Goal: Task Accomplishment & Management: Manage account settings

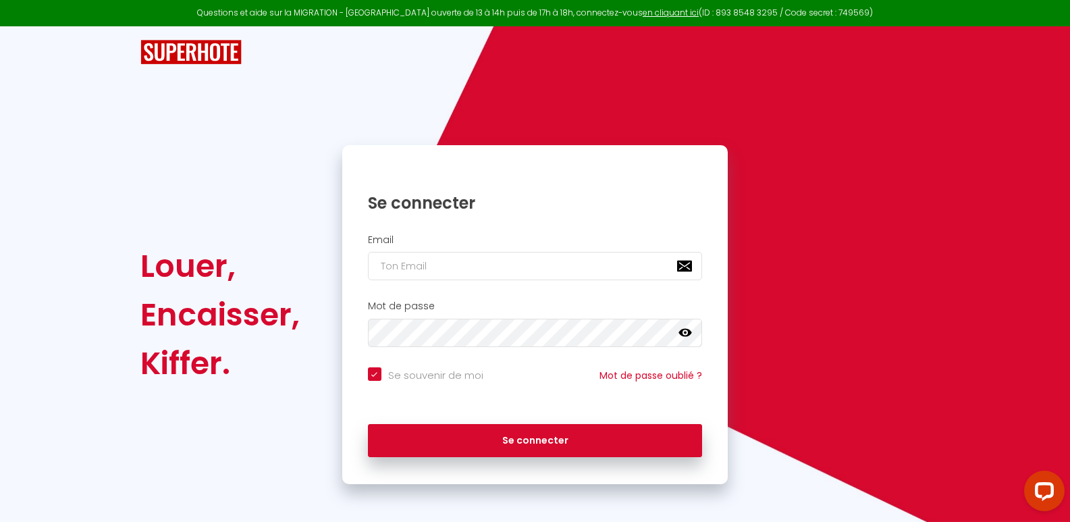
click at [375, 375] on input "Se souvenir de moi" at bounding box center [425, 374] width 115 height 14
checkbox input "false"
click at [417, 277] on input "email" at bounding box center [535, 266] width 335 height 28
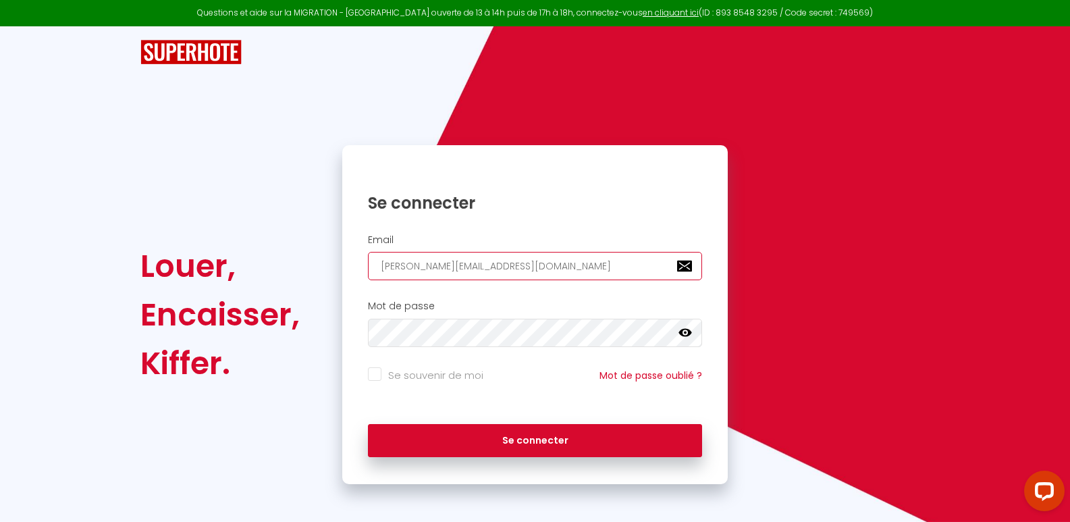
type input "[PERSON_NAME][EMAIL_ADDRESS][DOMAIN_NAME]"
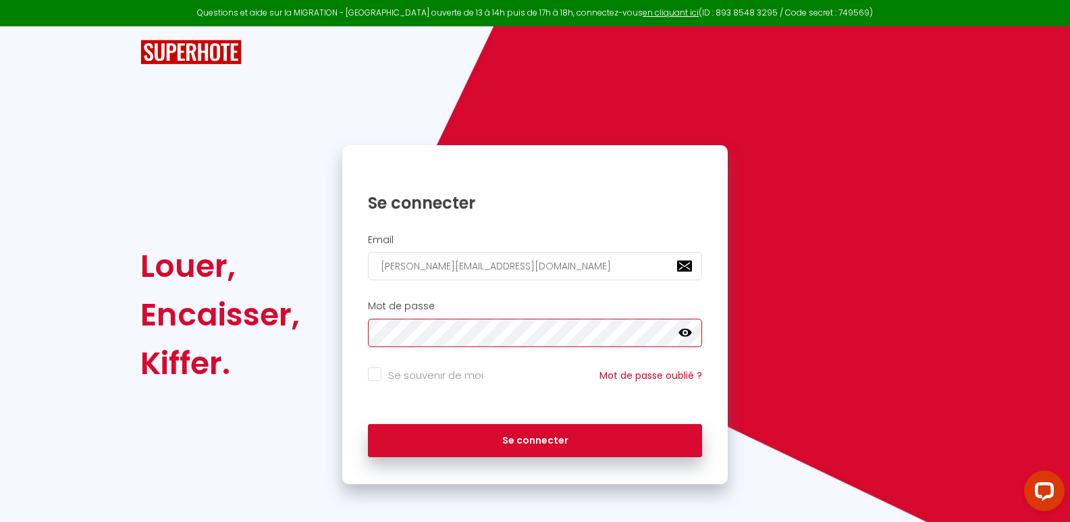
click button "Se connecter" at bounding box center [535, 441] width 335 height 34
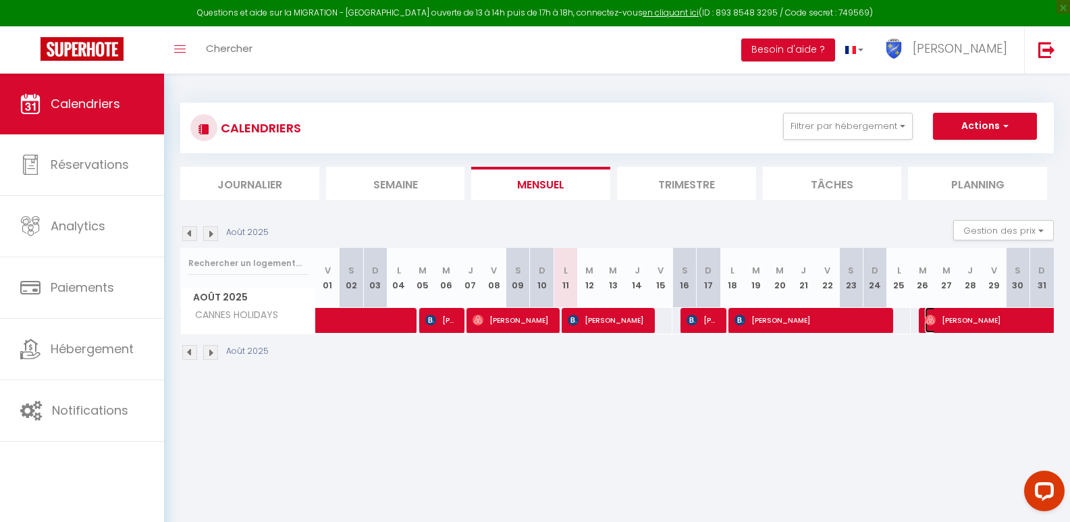
click at [966, 327] on span "[PERSON_NAME]" at bounding box center [1033, 320] width 217 height 26
select select "OK"
select select "0"
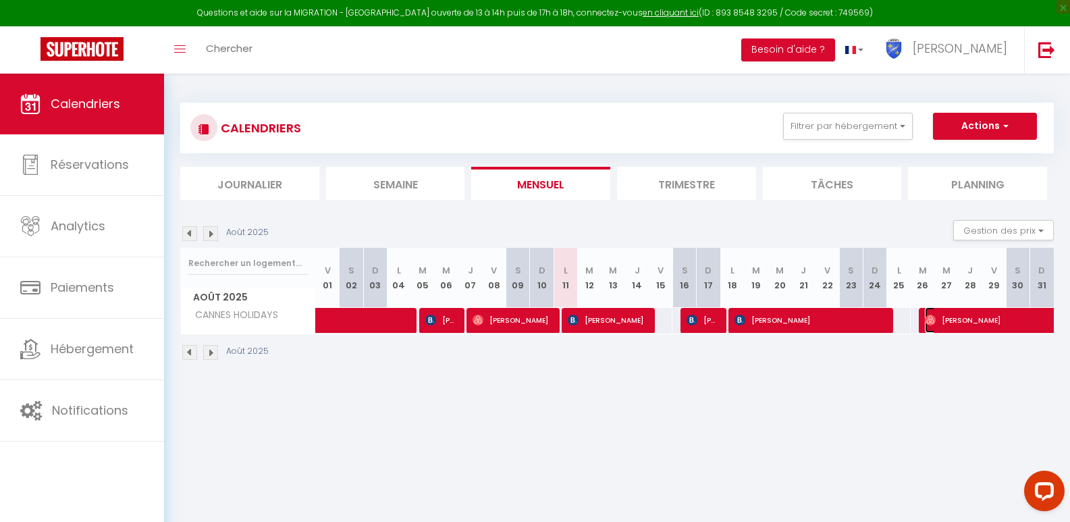
select select "1"
select select
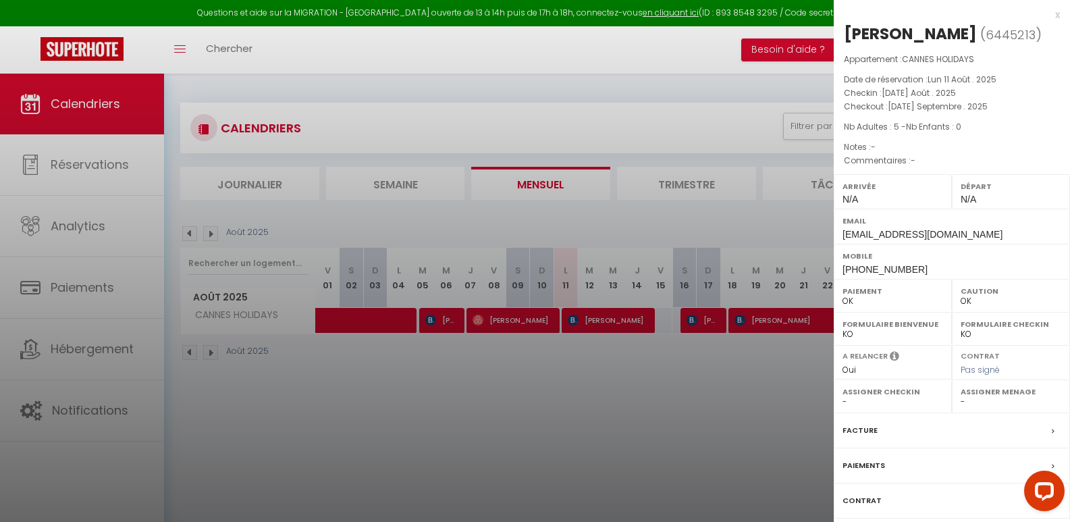
select select "37977"
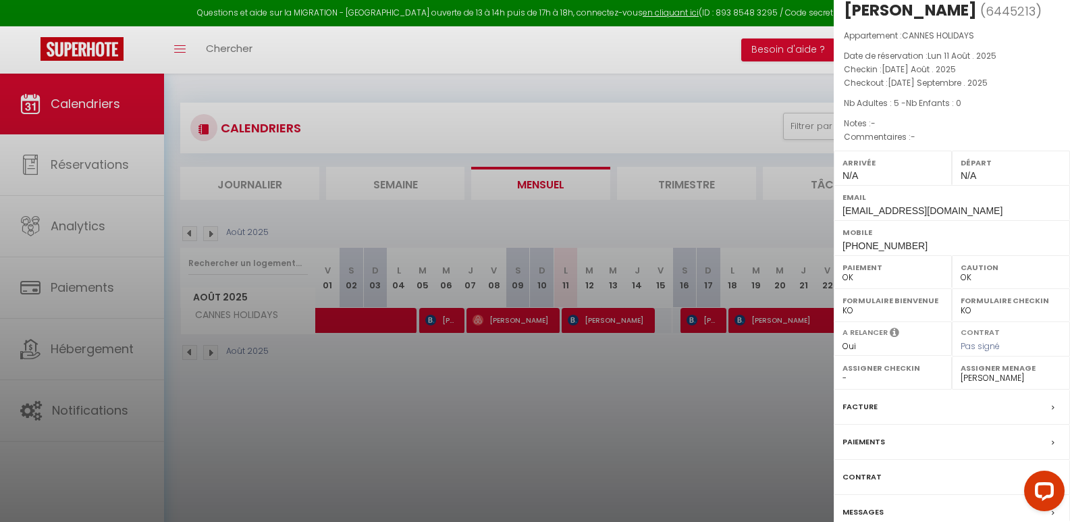
scroll to position [38, 0]
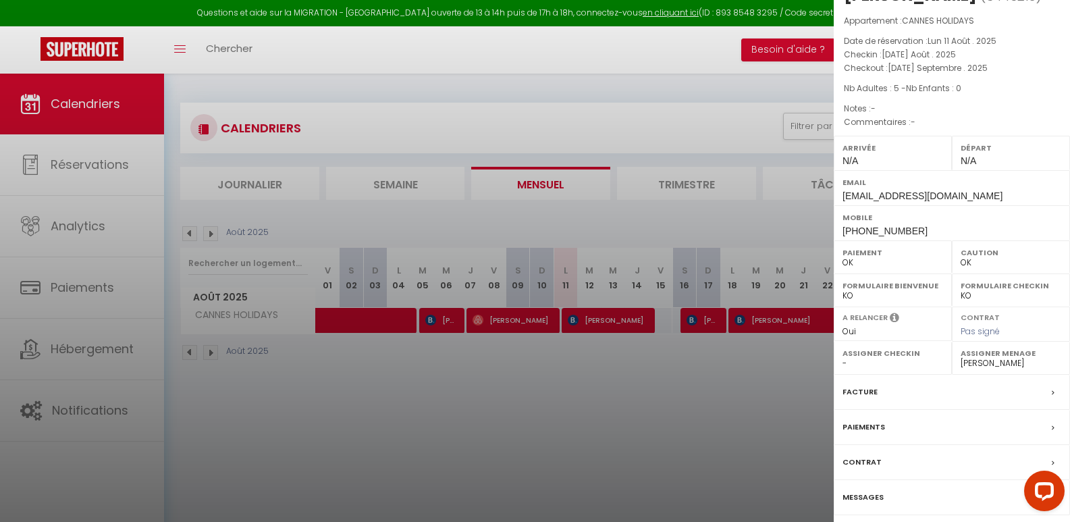
click at [867, 496] on label "Messages" at bounding box center [863, 497] width 41 height 14
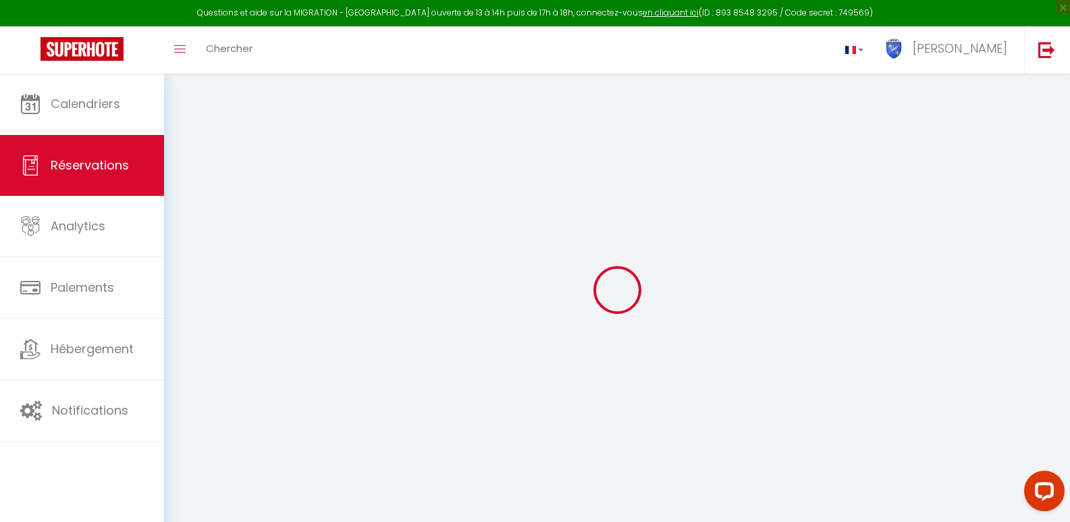
select select
checkbox input "false"
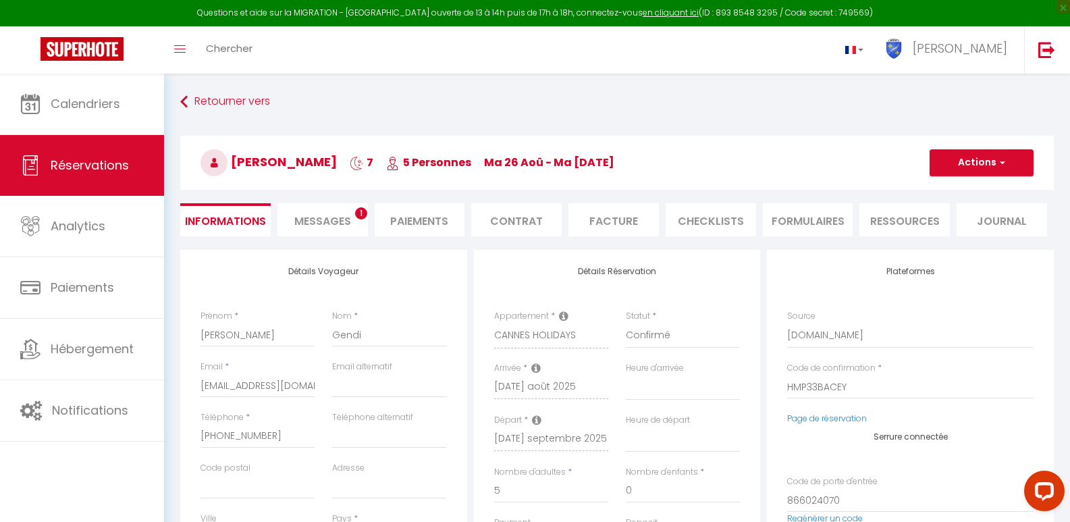
select select
checkbox input "false"
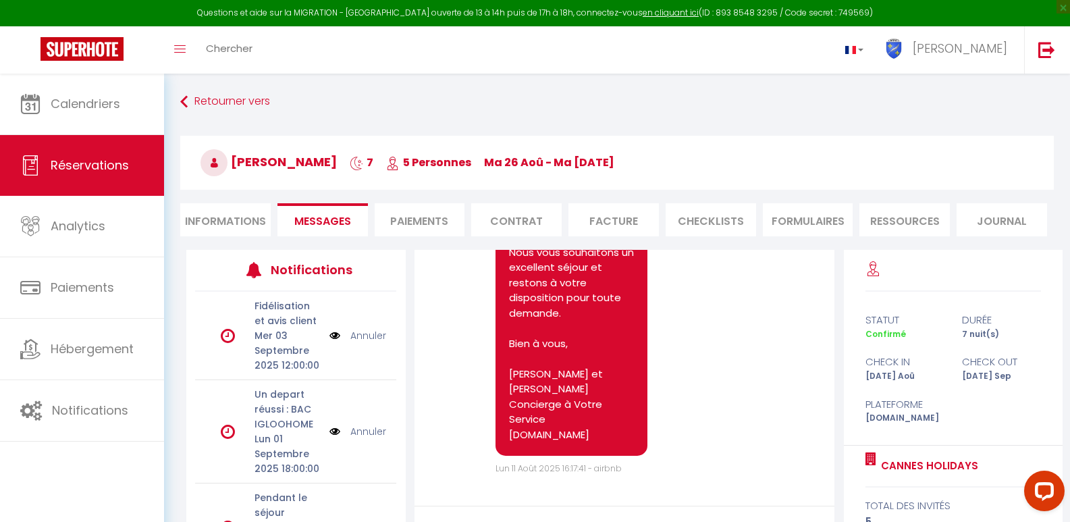
scroll to position [3745, 0]
click at [434, 212] on li "Paiements" at bounding box center [420, 219] width 90 height 33
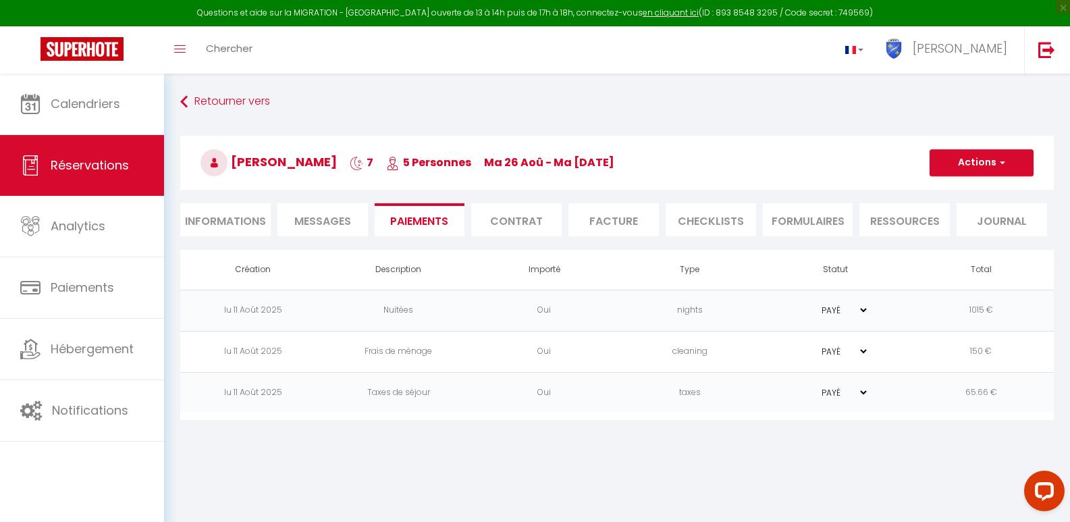
click at [230, 222] on li "Informations" at bounding box center [225, 219] width 90 height 33
select select
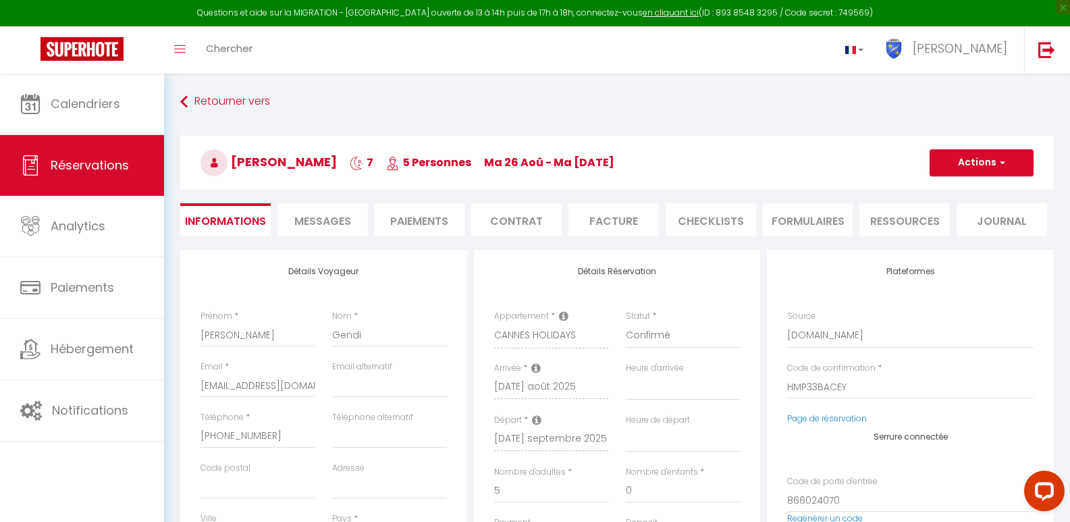
select select
checkbox input "false"
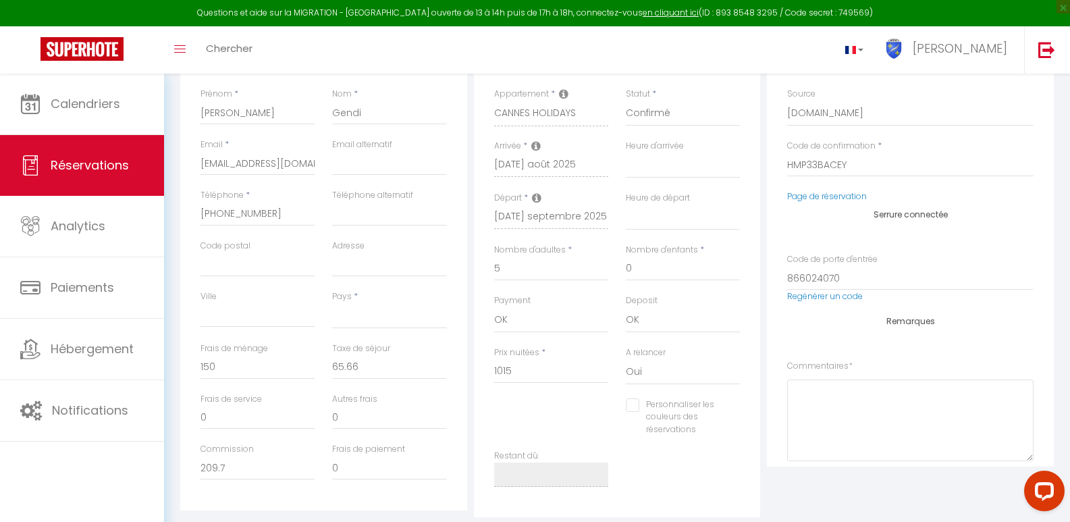
scroll to position [219, 0]
select select
checkbox input "false"
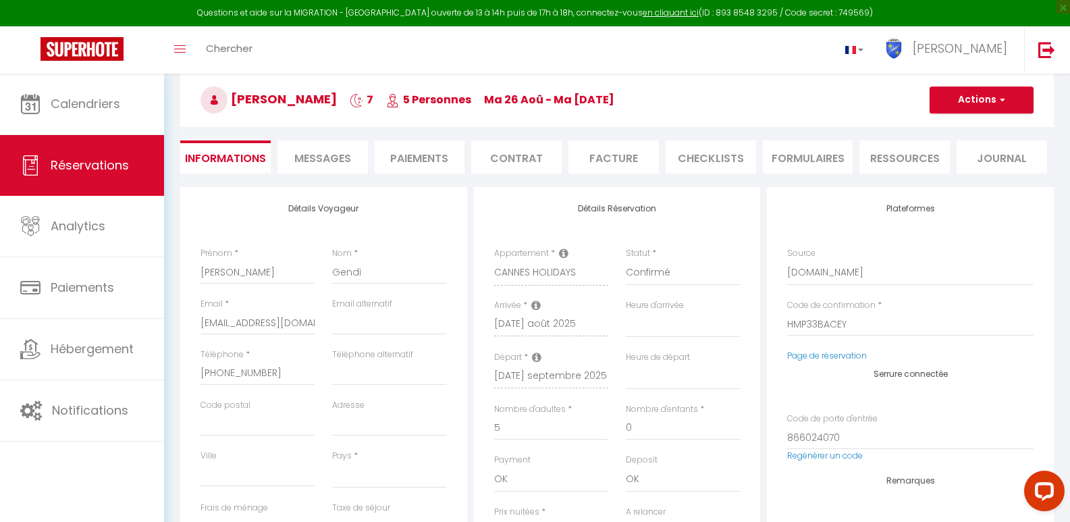
scroll to position [56, 0]
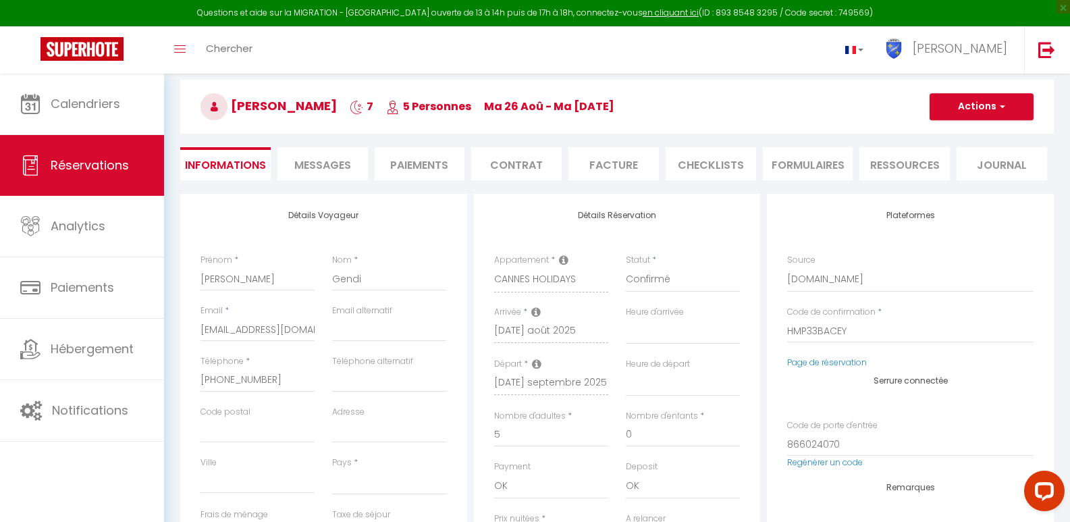
click at [628, 171] on li "Facture" at bounding box center [614, 163] width 90 height 33
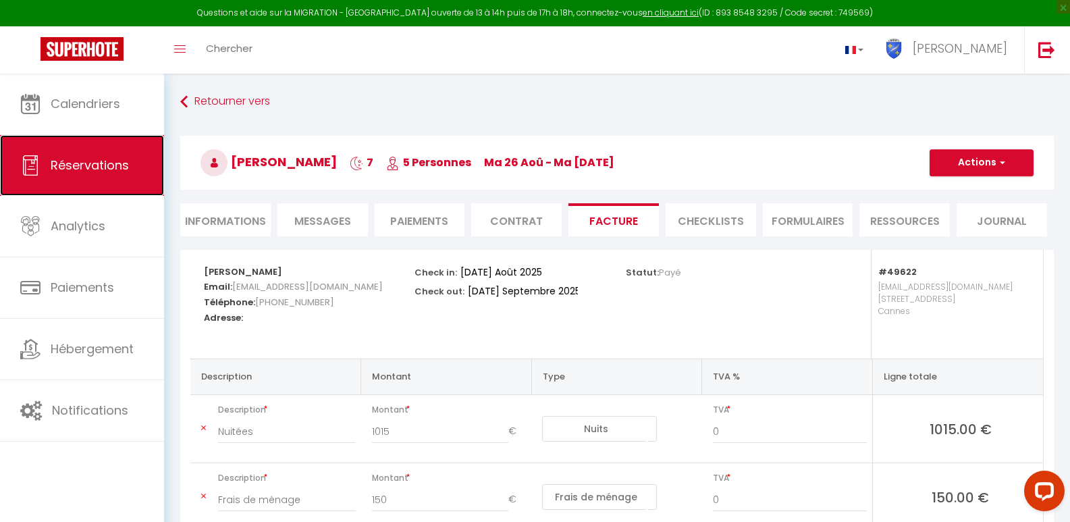
click at [71, 164] on span "Réservations" at bounding box center [90, 165] width 78 height 17
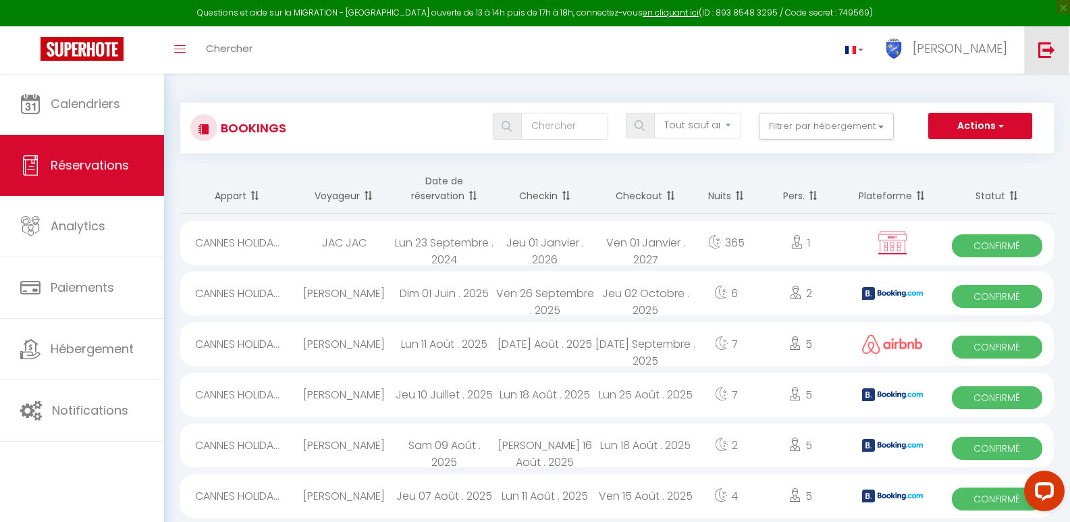
click at [1041, 51] on img at bounding box center [1046, 49] width 17 height 17
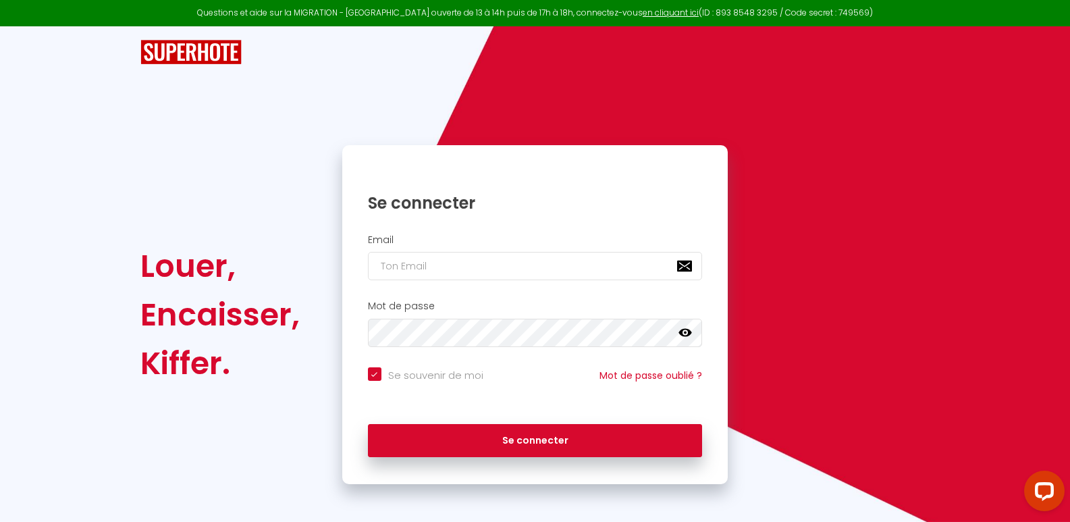
click at [371, 380] on input "Se souvenir de moi" at bounding box center [425, 374] width 115 height 14
click at [371, 379] on input "Se souvenir de moi" at bounding box center [425, 374] width 115 height 14
click at [372, 374] on input "Se souvenir de moi" at bounding box center [425, 374] width 115 height 14
checkbox input "false"
click at [402, 255] on input "email" at bounding box center [535, 266] width 335 height 28
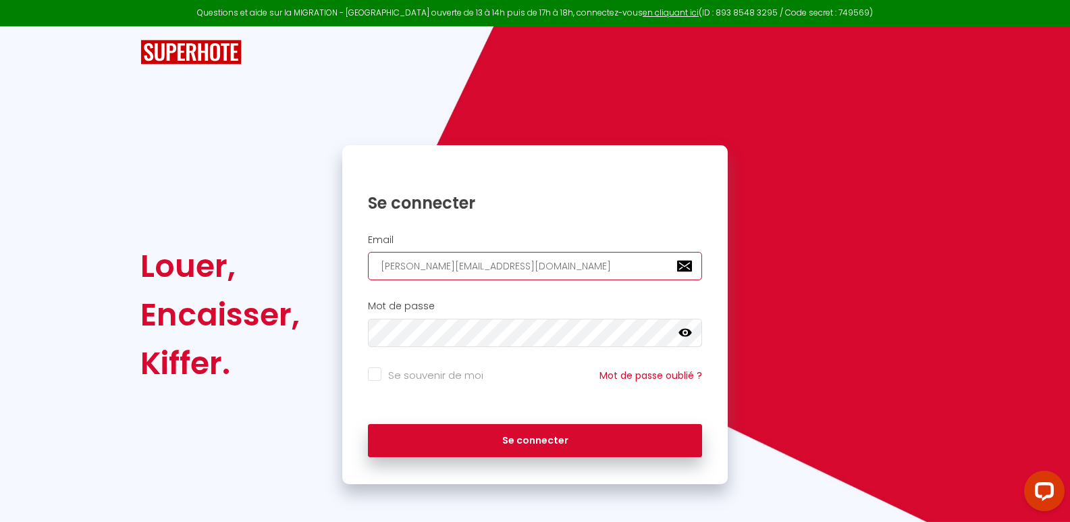
type input "[PERSON_NAME][EMAIL_ADDRESS][DOMAIN_NAME]"
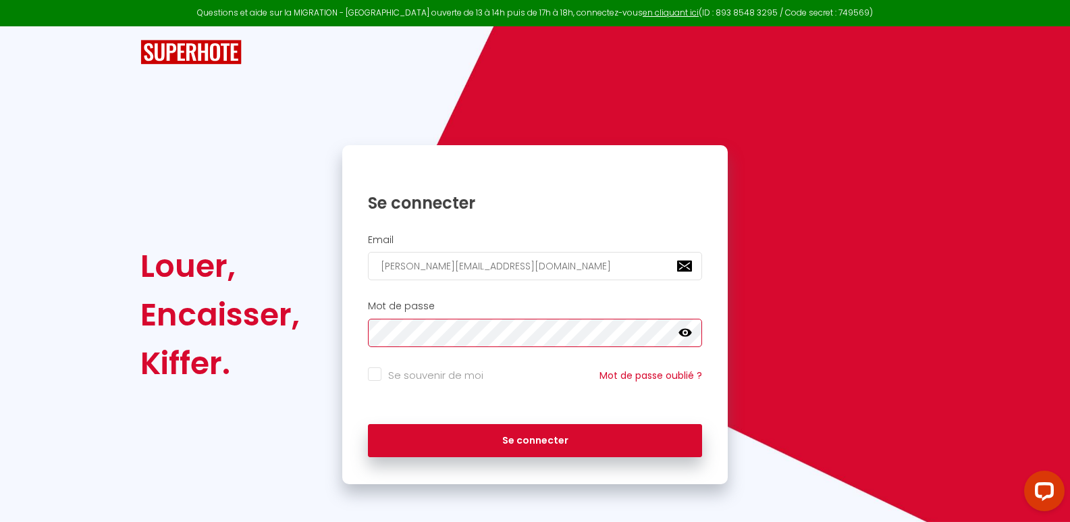
click at [368, 424] on button "Se connecter" at bounding box center [535, 441] width 335 height 34
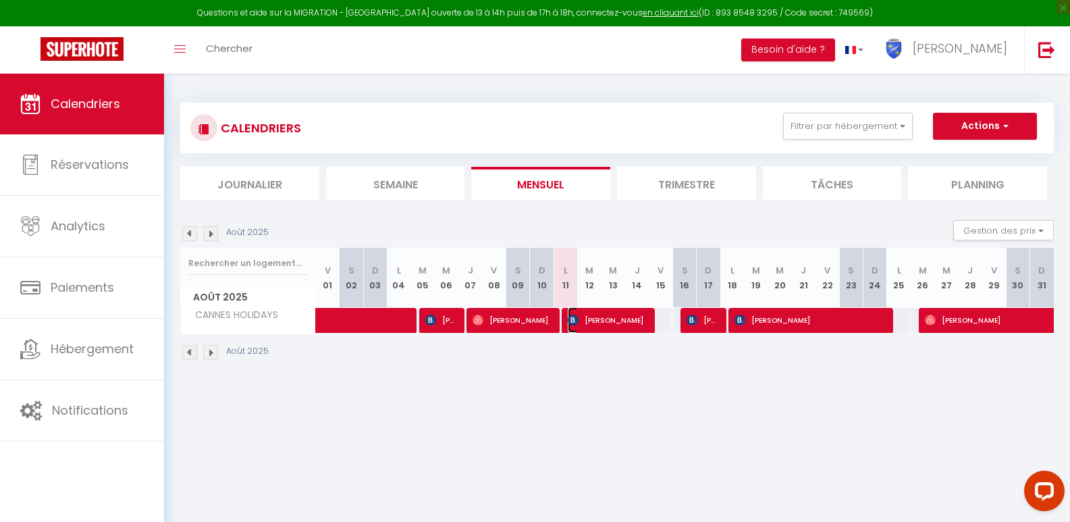
click at [634, 319] on span "[PERSON_NAME]" at bounding box center [607, 320] width 79 height 26
select select "OK"
select select "0"
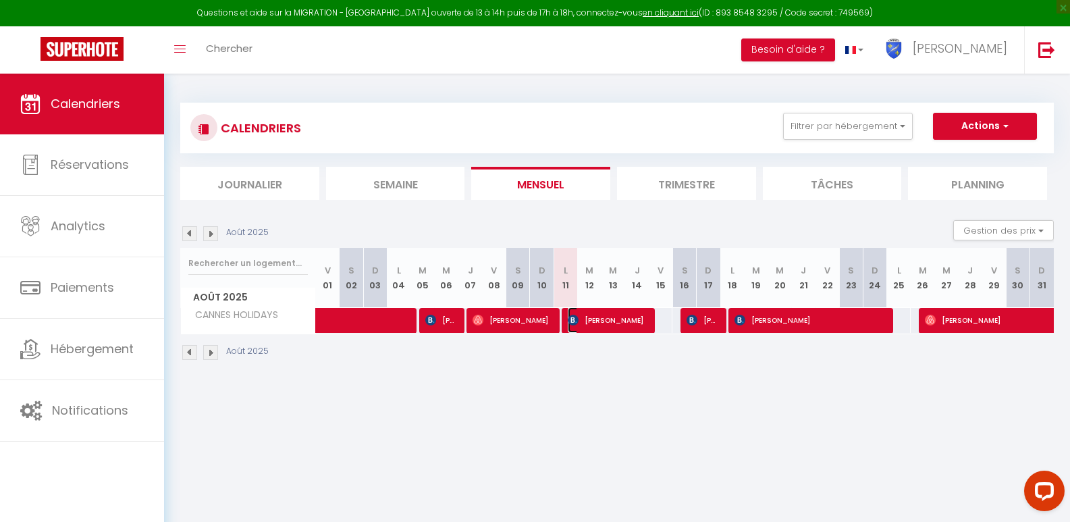
select select "1"
select select
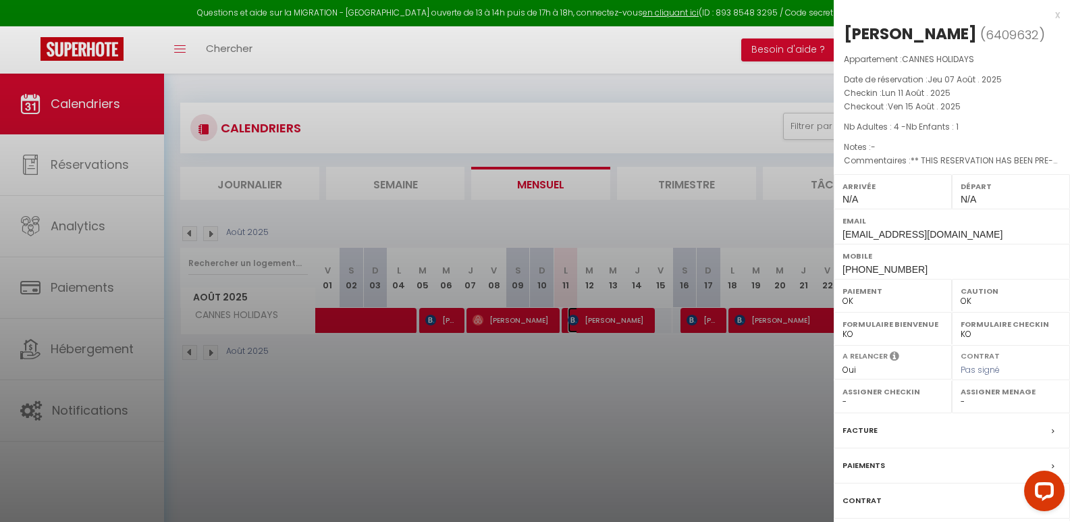
select select "37977"
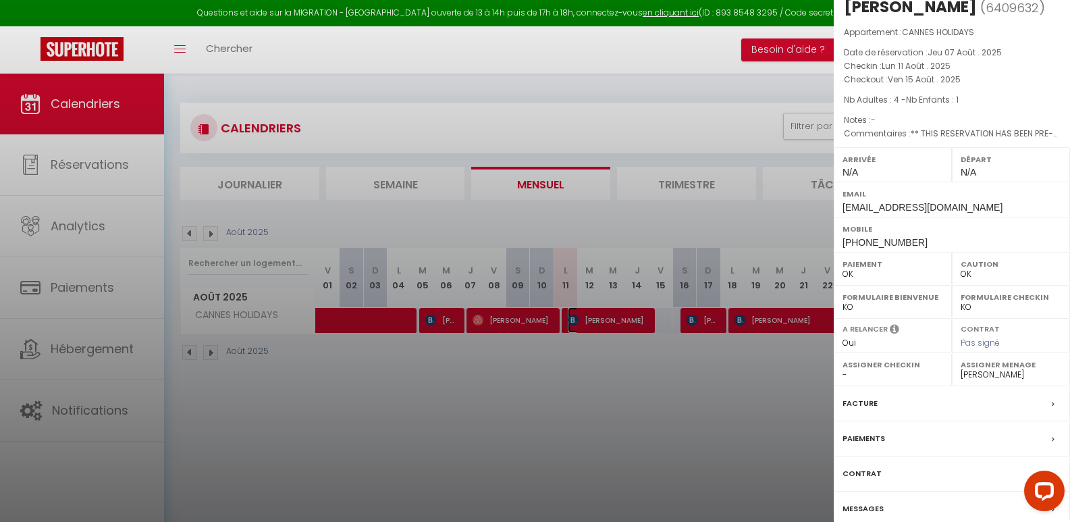
scroll to position [60, 0]
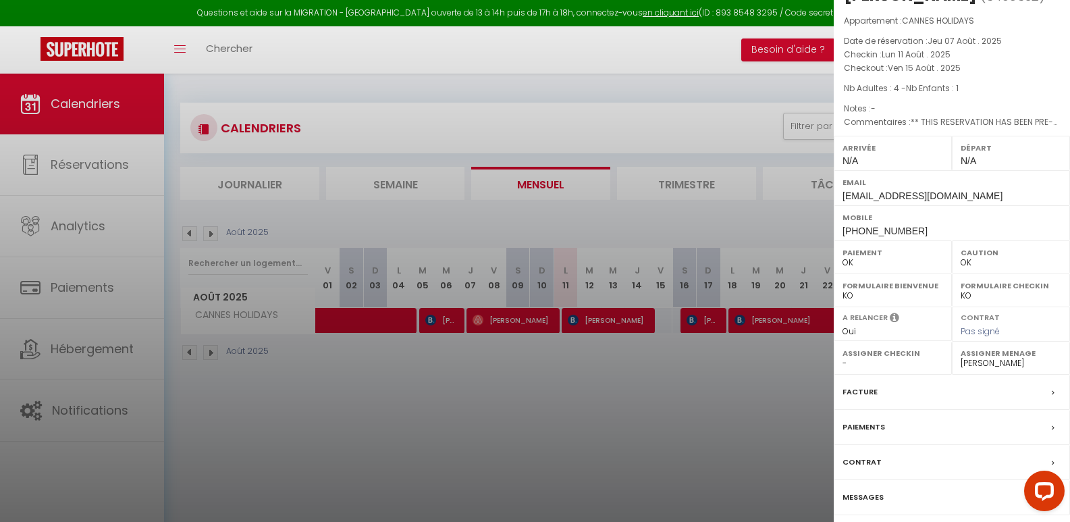
click at [870, 497] on label "Messages" at bounding box center [863, 497] width 41 height 14
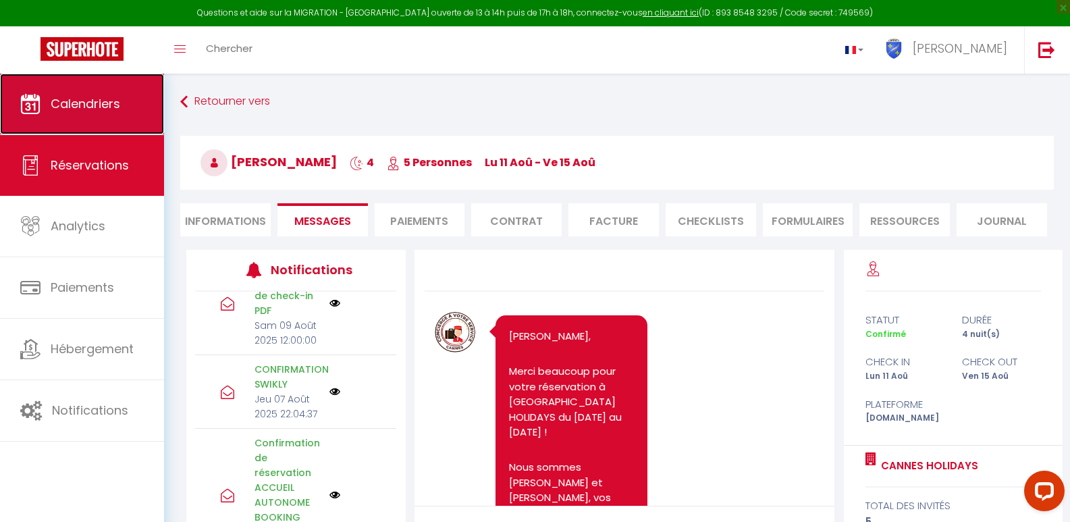
click at [62, 112] on link "Calendriers" at bounding box center [82, 104] width 164 height 61
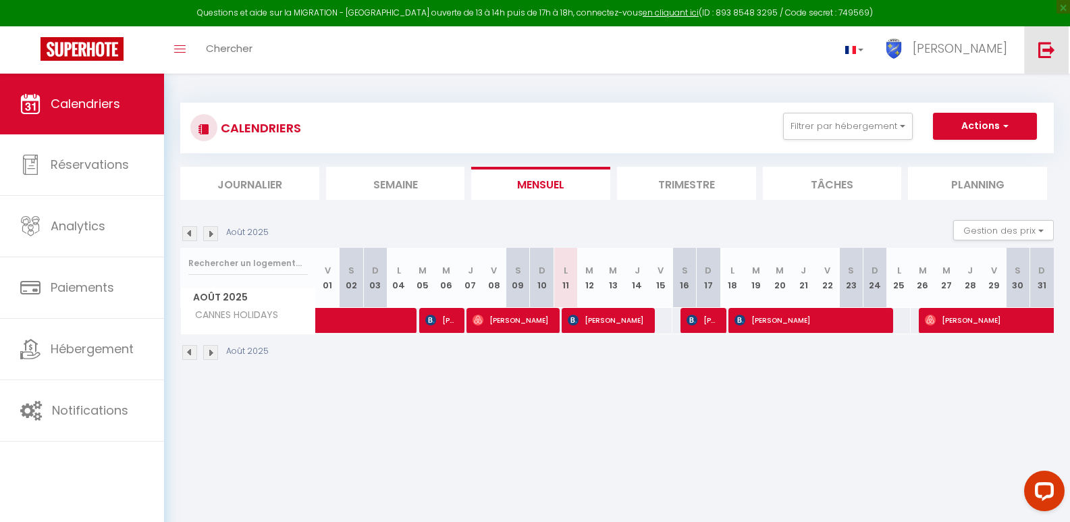
click at [1062, 52] on link at bounding box center [1046, 49] width 45 height 47
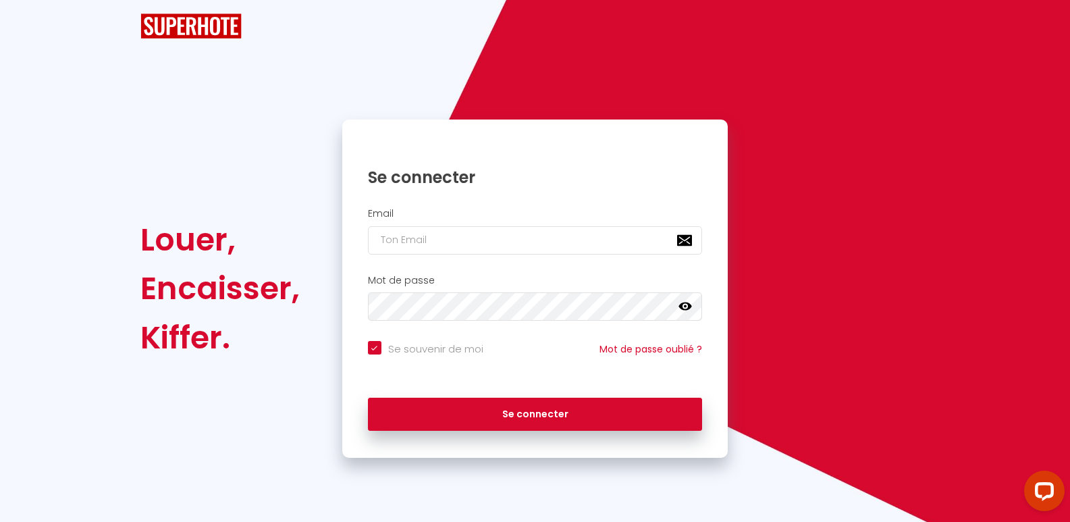
checkbox input "true"
